Goal: Find specific page/section: Find specific page/section

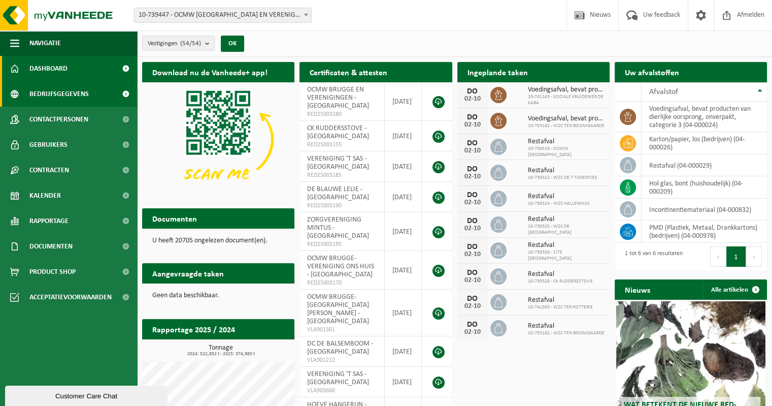
click at [59, 93] on span "Bedrijfsgegevens" at bounding box center [58, 93] width 59 height 25
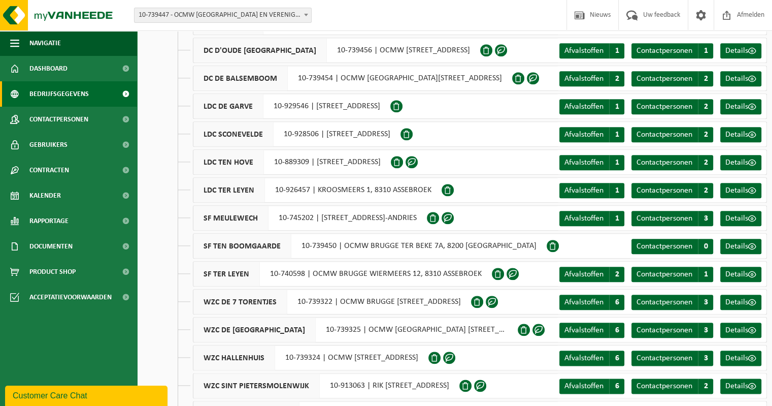
scroll to position [1066, 0]
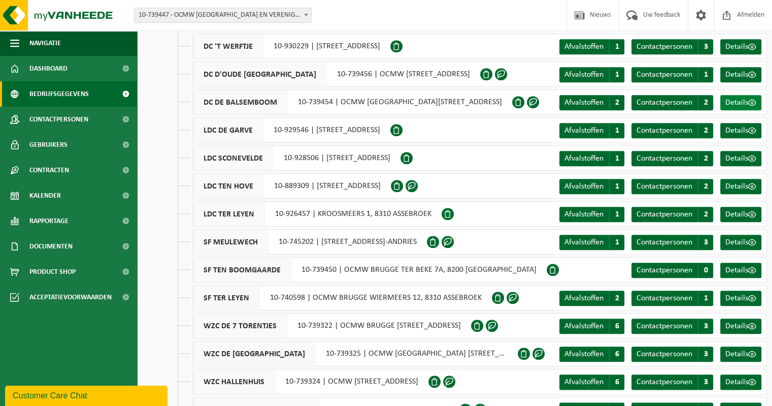
click at [738, 100] on span "Details" at bounding box center [737, 103] width 23 height 8
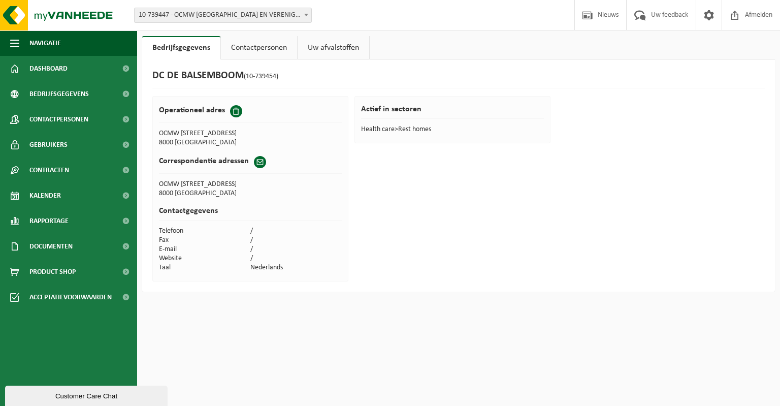
click at [253, 54] on link "Contactpersonen" at bounding box center [259, 47] width 76 height 23
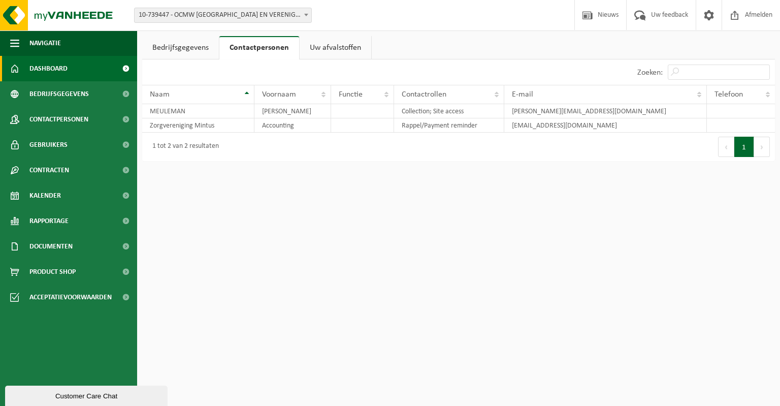
click at [41, 69] on span "Dashboard" at bounding box center [48, 68] width 38 height 25
